Goal: Task Accomplishment & Management: Use online tool/utility

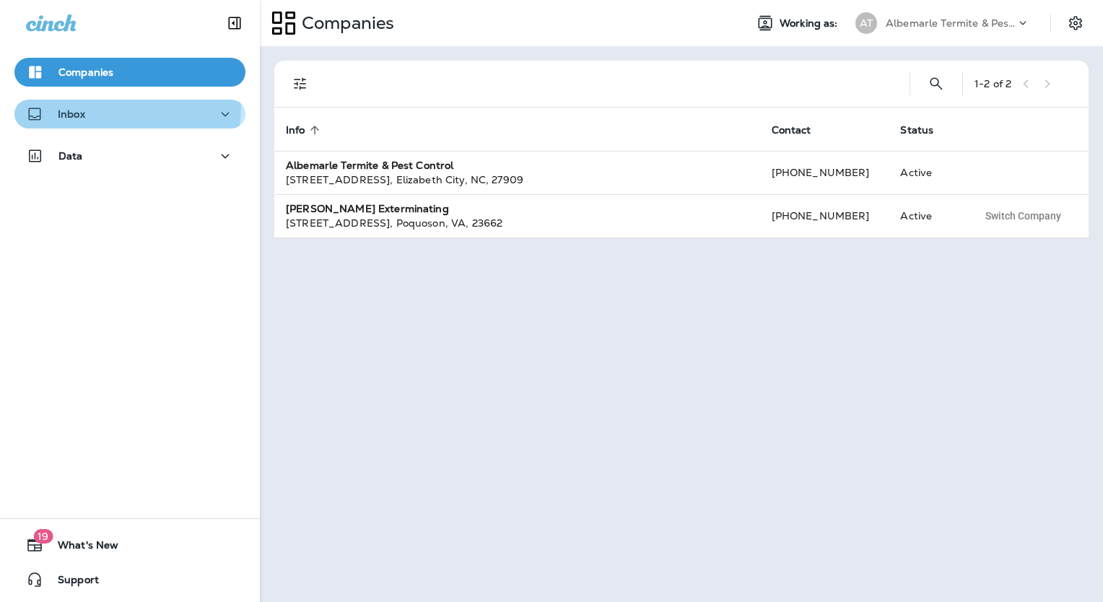
click at [79, 104] on button "Inbox" at bounding box center [129, 114] width 231 height 29
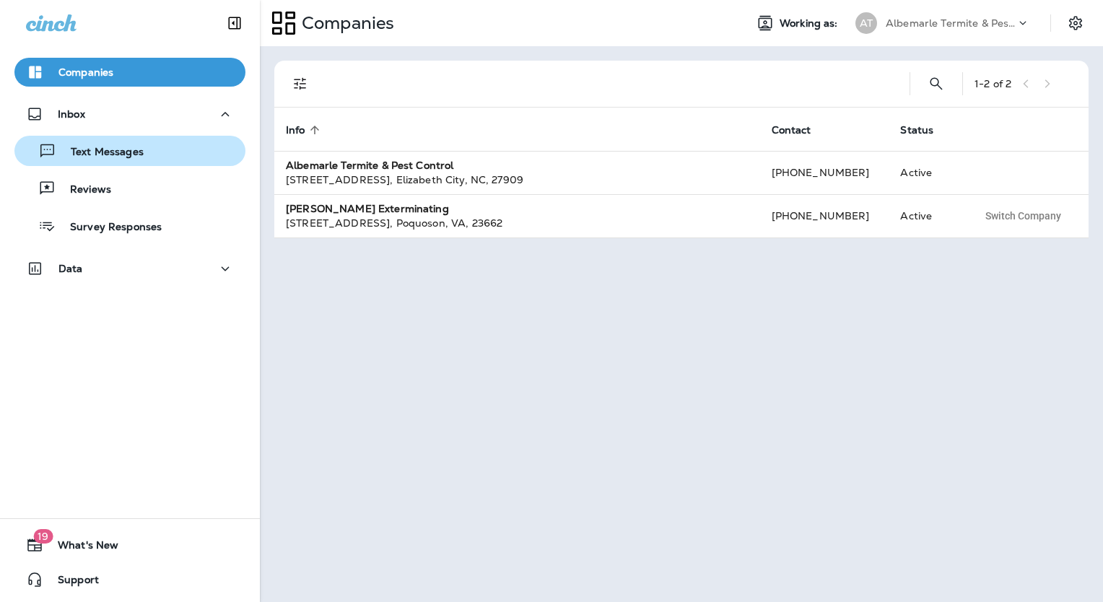
click at [119, 162] on button "Text Messages" at bounding box center [129, 151] width 231 height 30
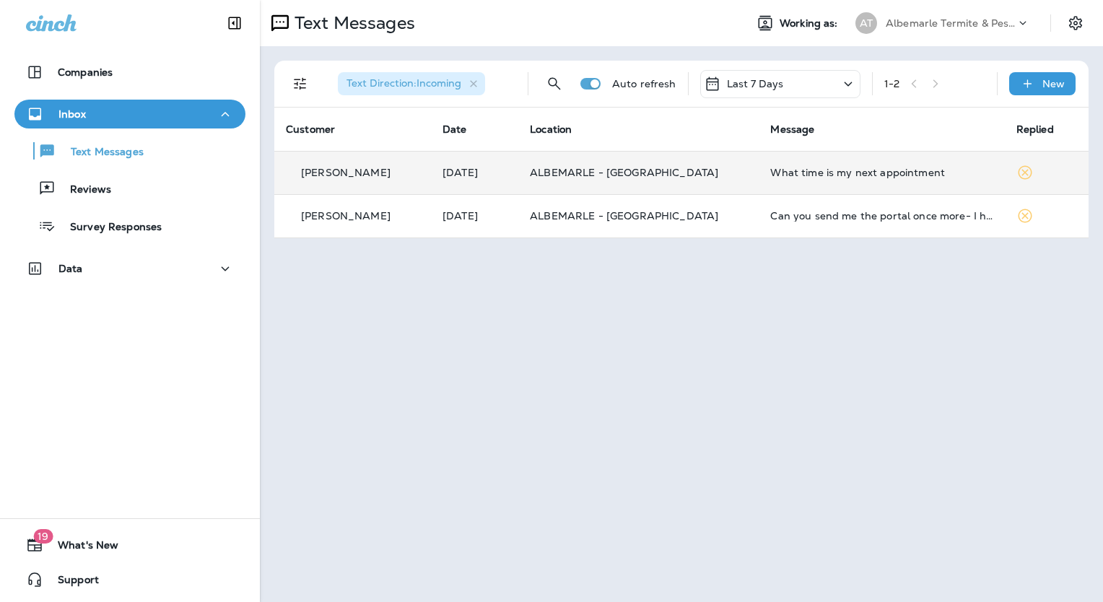
click at [518, 169] on td "[DATE]" at bounding box center [474, 172] width 87 height 43
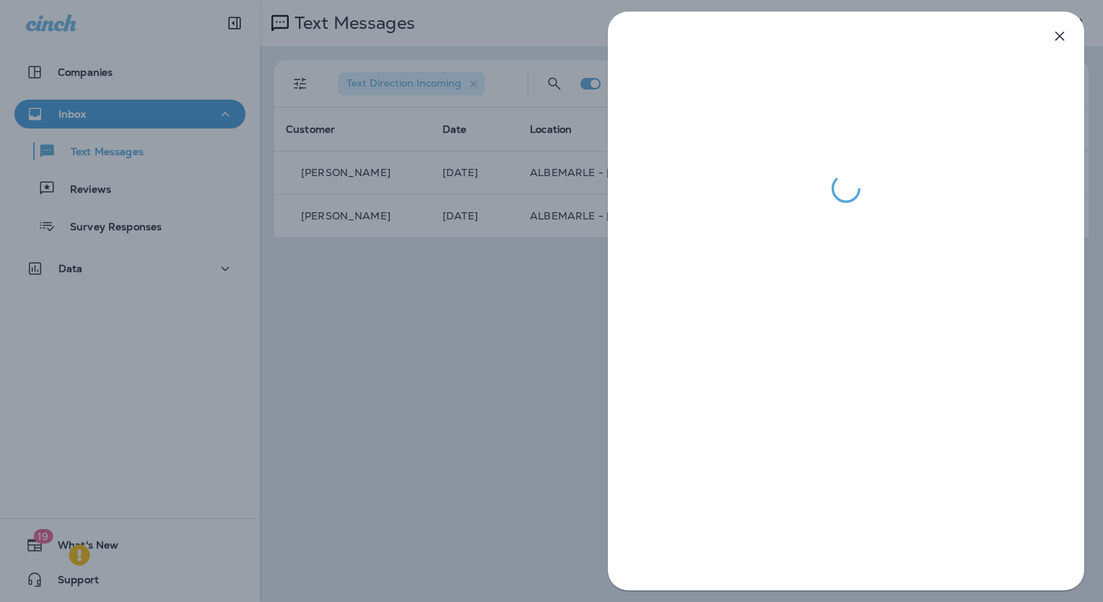
click at [1058, 38] on icon "button" at bounding box center [1059, 36] width 9 height 9
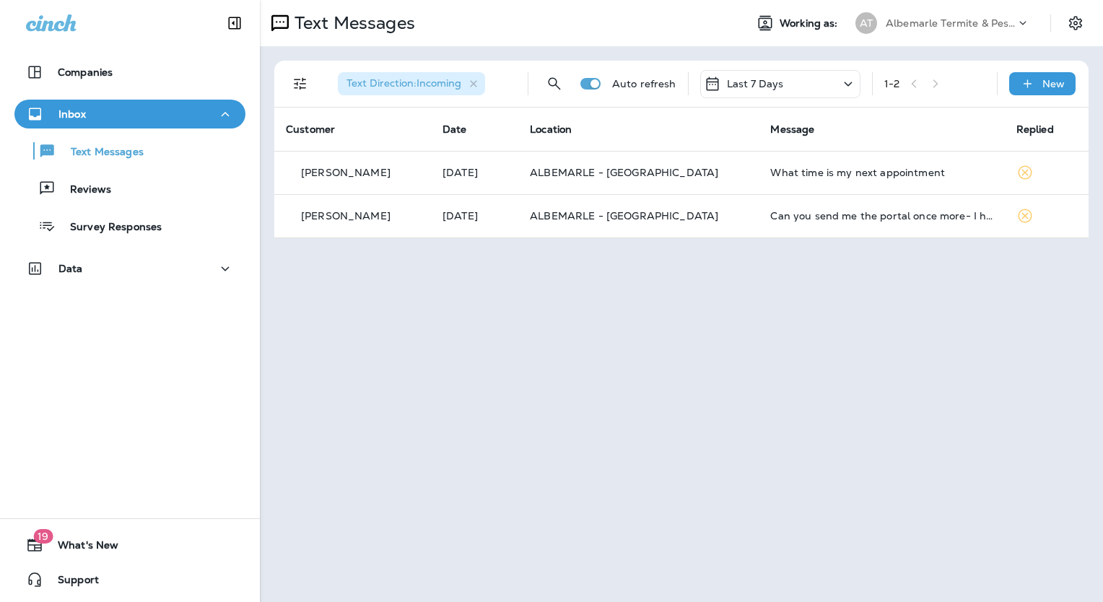
click at [1021, 7] on div "Text Messages Working as: AT Albemarle Termite & Pest Control" at bounding box center [681, 23] width 843 height 46
click at [1001, 30] on div "Albemarle Termite & Pest Control" at bounding box center [951, 23] width 130 height 22
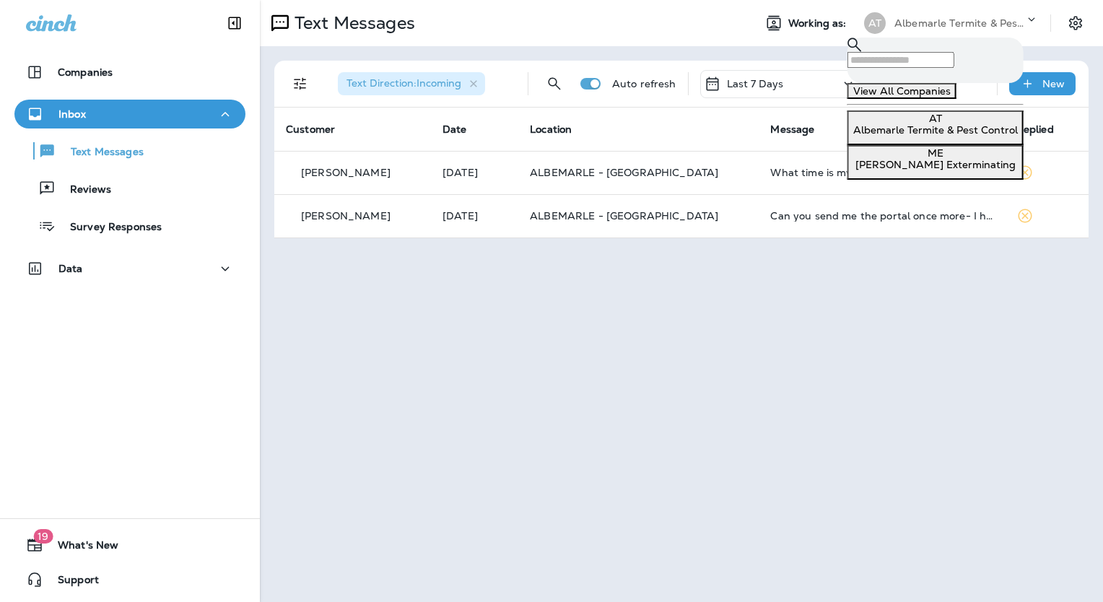
click at [939, 170] on p "[PERSON_NAME] Exterminating" at bounding box center [935, 165] width 165 height 12
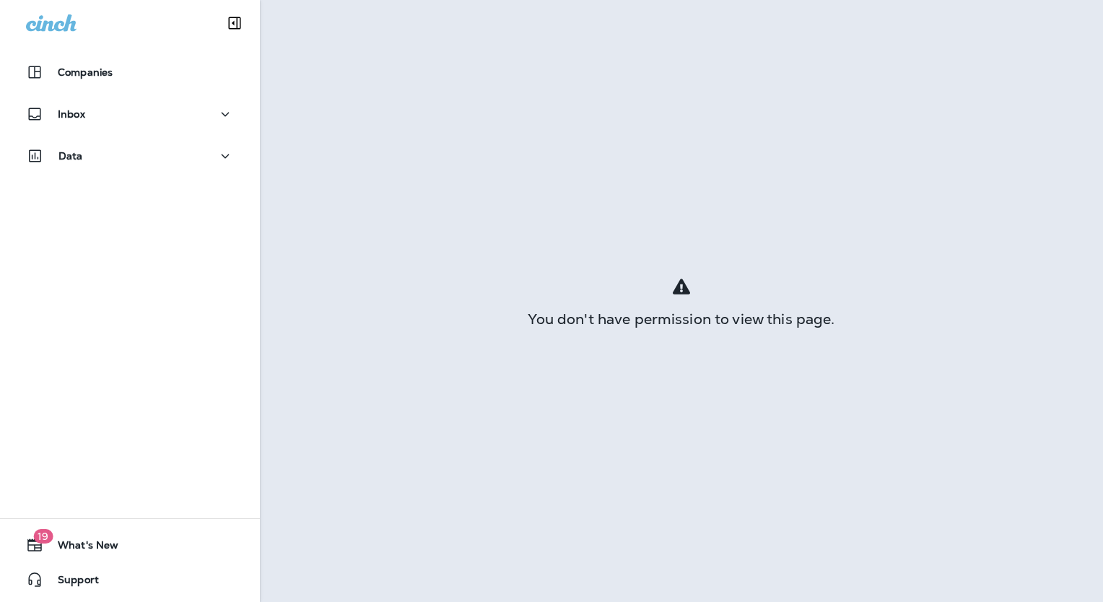
click at [106, 44] on p "Go to Text Messages" at bounding box center [56, 38] width 100 height 12
